Goal: Task Accomplishment & Management: Manage account settings

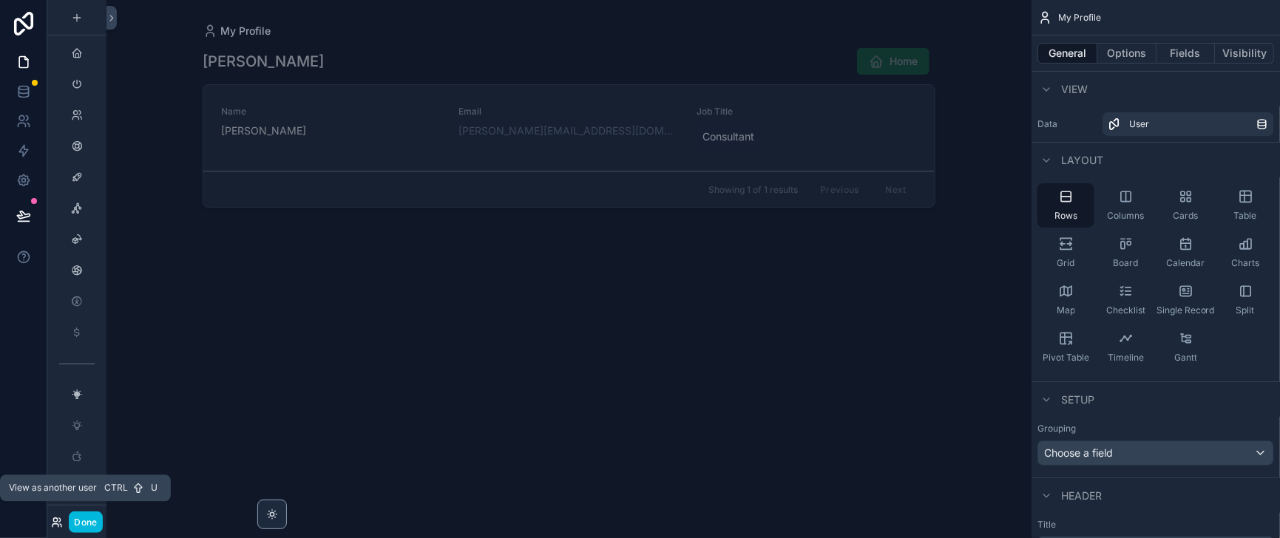
click at [58, 518] on icon at bounding box center [56, 520] width 4 height 4
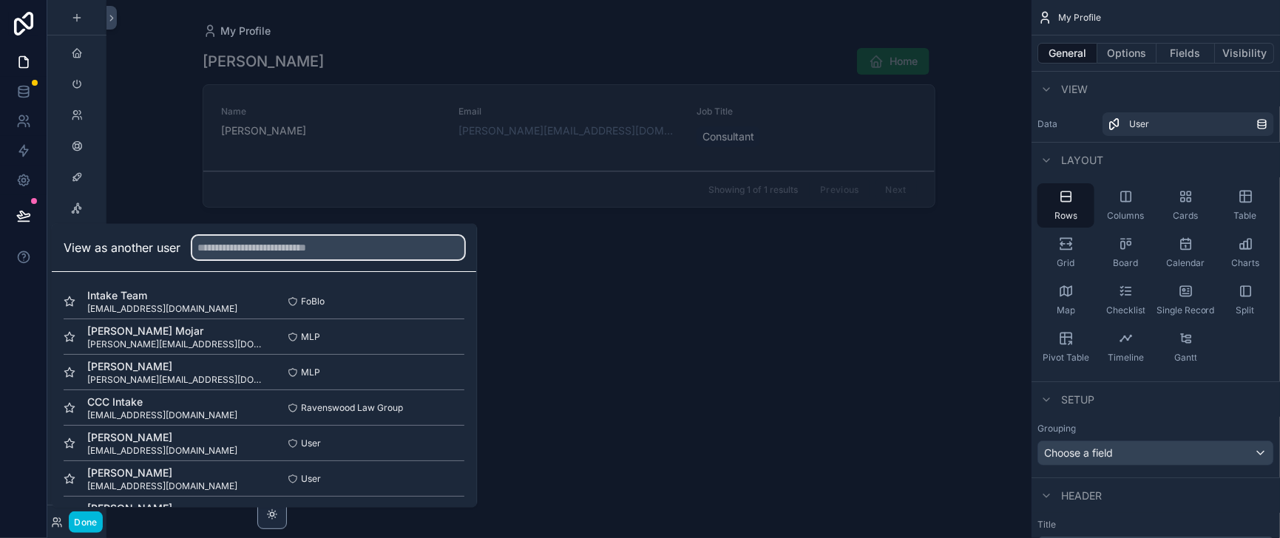
click at [248, 237] on input "text" at bounding box center [328, 249] width 272 height 24
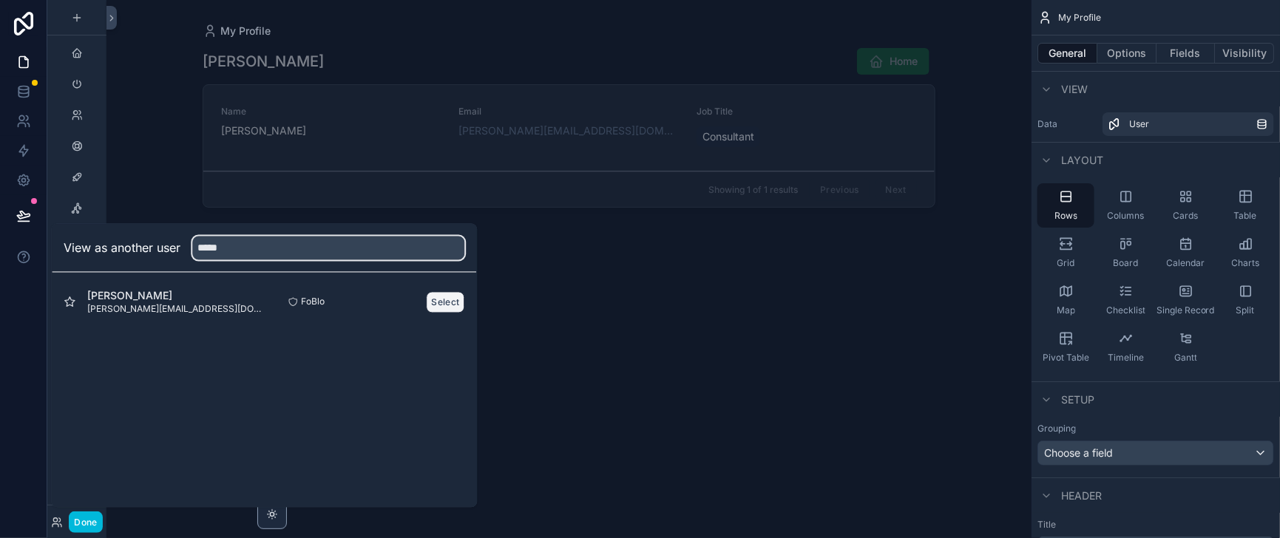
type input "*****"
click at [465, 291] on button "Select" at bounding box center [446, 301] width 38 height 21
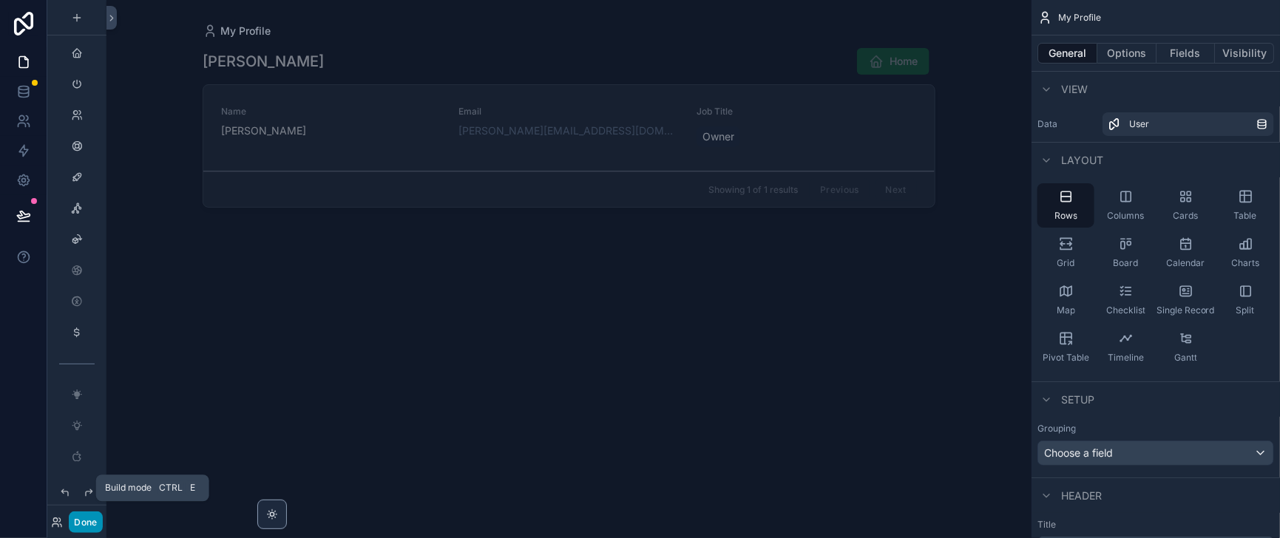
click at [101, 515] on button "Done" at bounding box center [85, 522] width 33 height 21
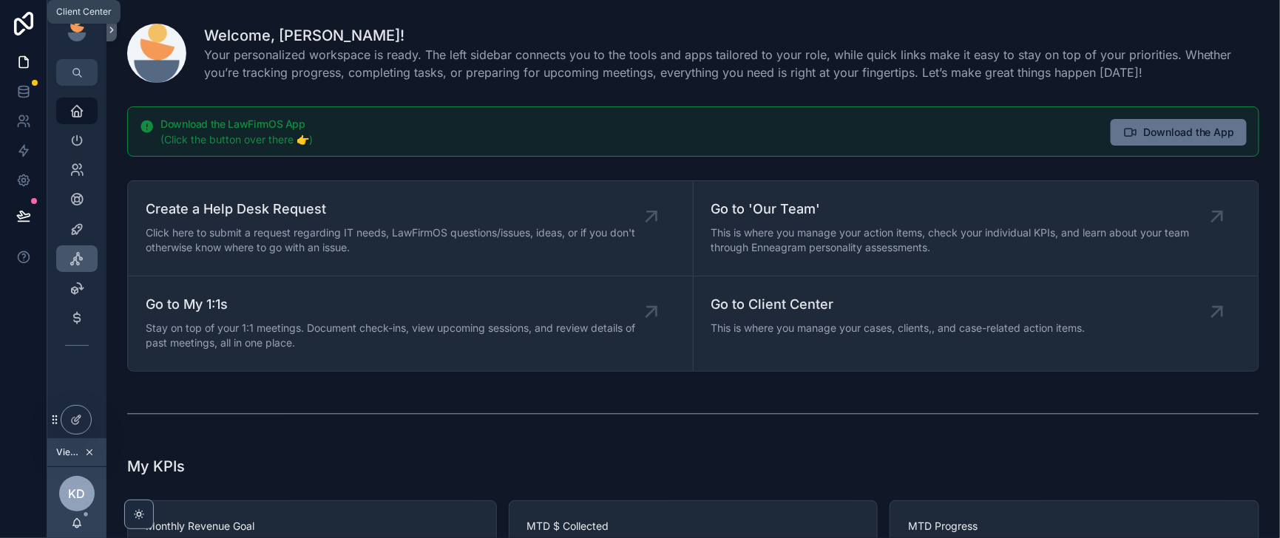
click at [84, 266] on icon "scrollable content" at bounding box center [77, 258] width 15 height 15
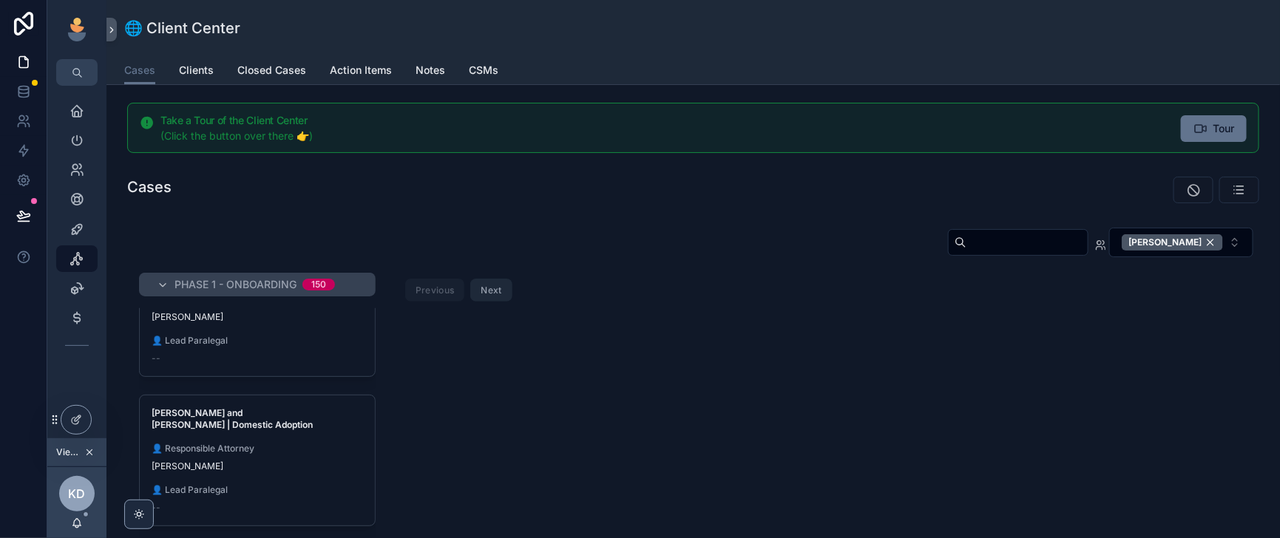
scroll to position [1109, 0]
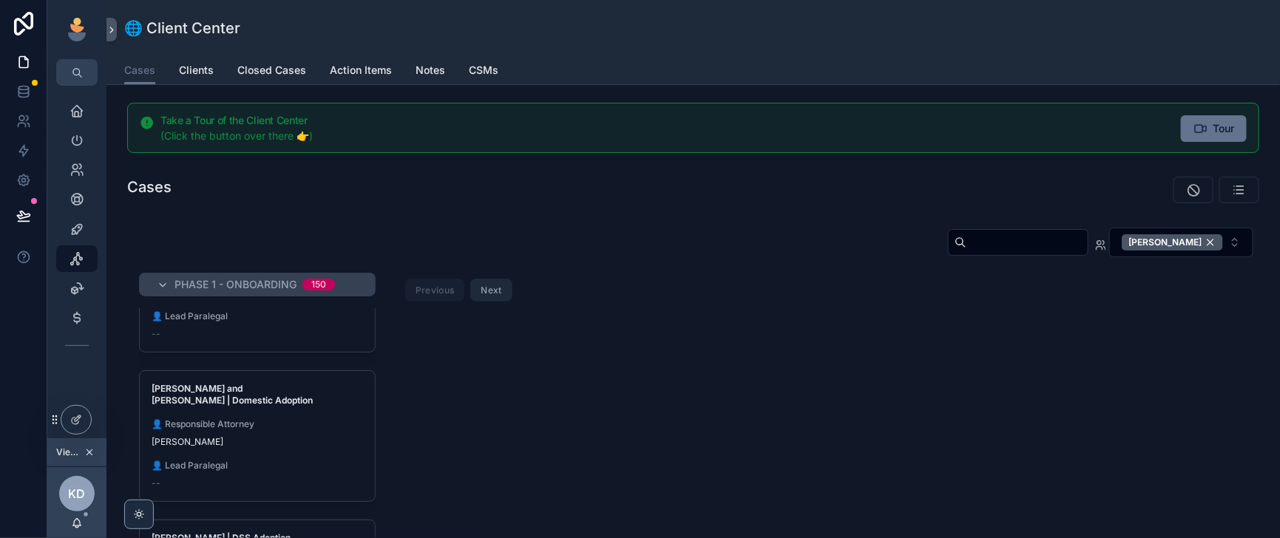
click at [336, 299] on div "[PERSON_NAME]" at bounding box center [257, 293] width 211 height 12
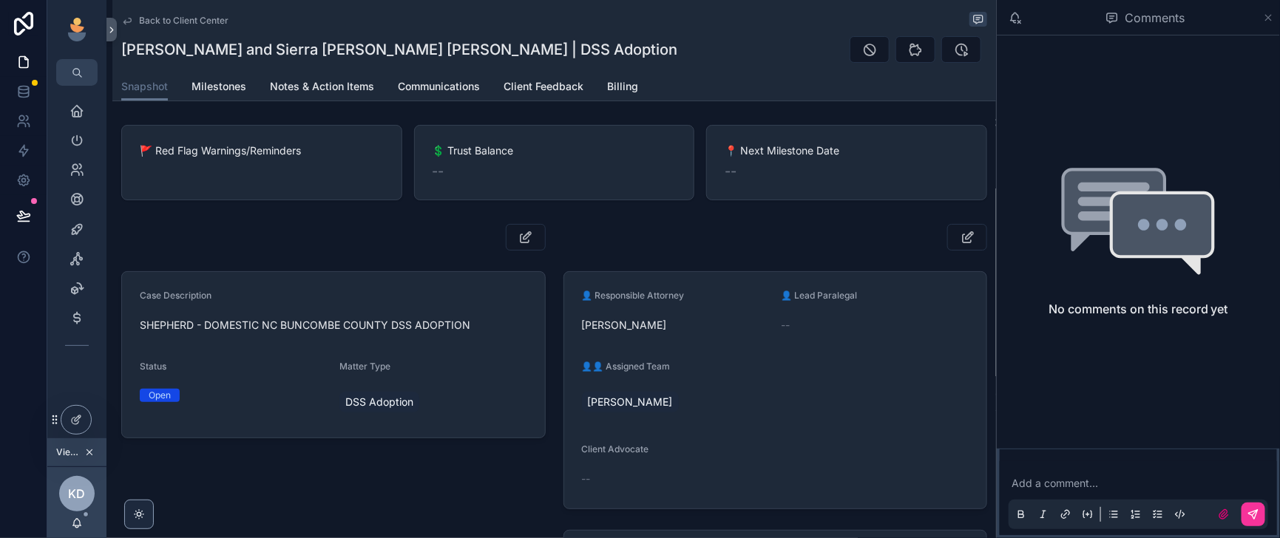
click at [1270, 19] on icon "scrollable content" at bounding box center [1268, 18] width 11 height 12
